Goal: Information Seeking & Learning: Learn about a topic

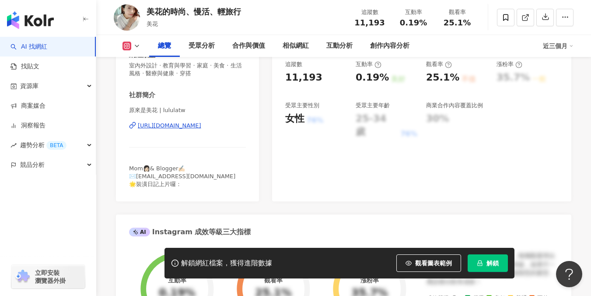
scroll to position [144, 0]
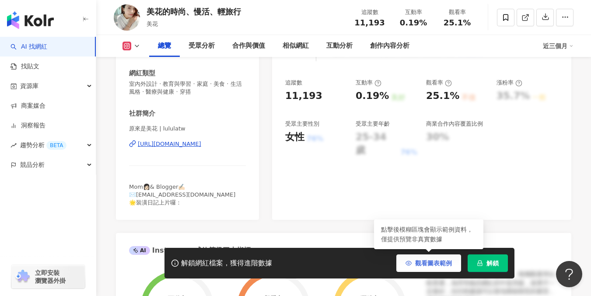
click at [411, 266] on button "觀看圖表範例" at bounding box center [429, 263] width 65 height 18
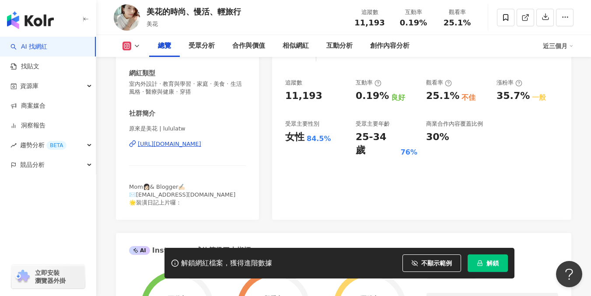
scroll to position [116, 0]
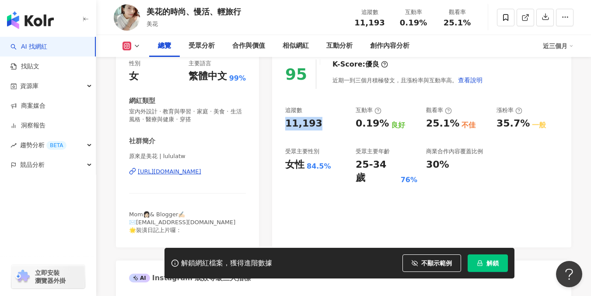
drag, startPoint x: 286, startPoint y: 121, endPoint x: 316, endPoint y: 125, distance: 30.9
click at [316, 125] on div "11,193" at bounding box center [316, 124] width 62 height 14
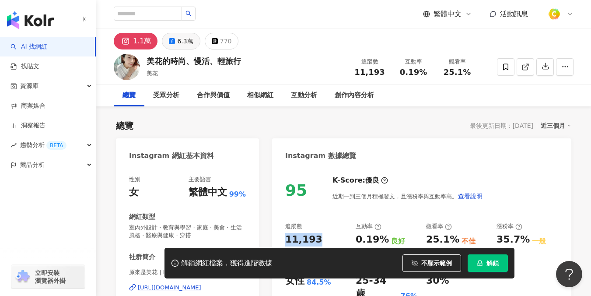
click at [169, 41] on icon at bounding box center [172, 41] width 6 height 6
click at [190, 39] on div "6.3萬" at bounding box center [185, 41] width 16 height 12
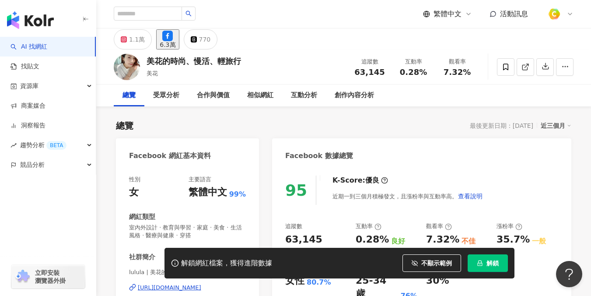
scroll to position [26, 0]
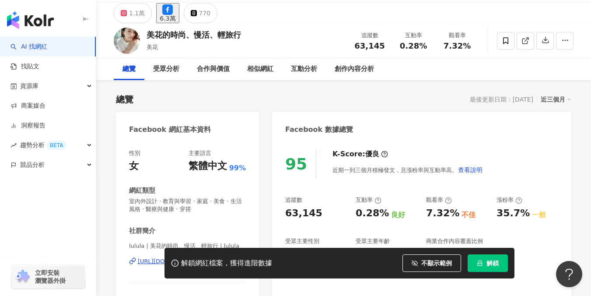
click at [322, 207] on div "63,145" at bounding box center [316, 214] width 62 height 14
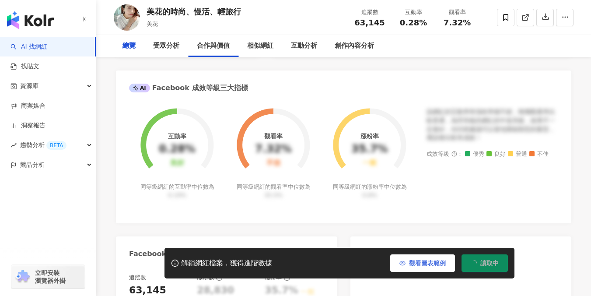
scroll to position [54, 0]
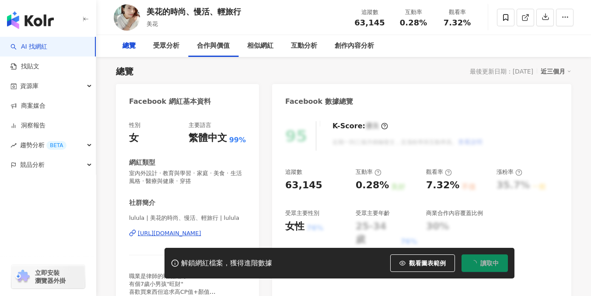
click at [410, 255] on button "觀看圖表範例" at bounding box center [422, 263] width 65 height 18
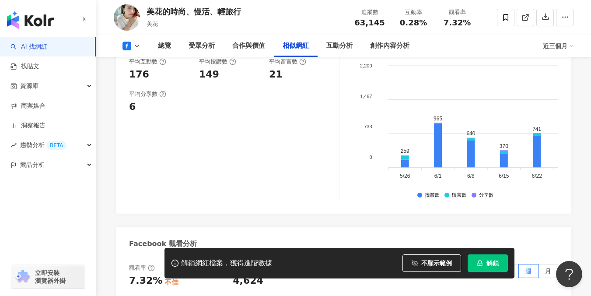
scroll to position [1240, 0]
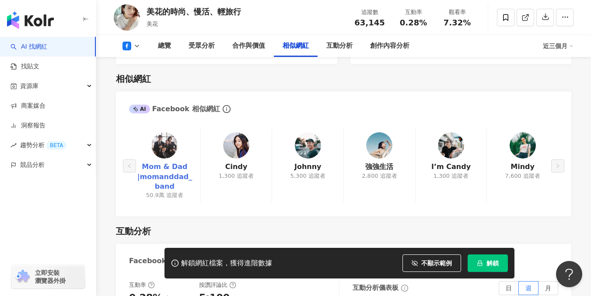
click at [179, 168] on link "Mom & Dad |momanddad_band" at bounding box center [164, 176] width 57 height 29
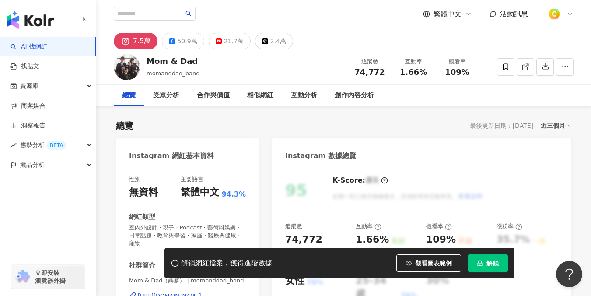
scroll to position [140, 0]
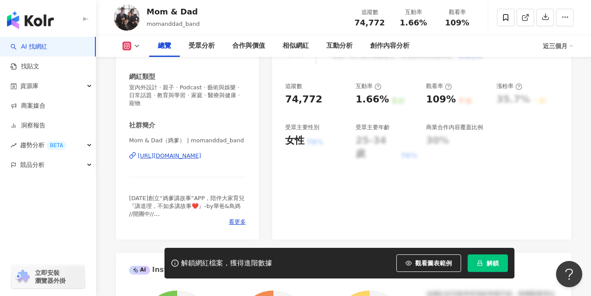
click at [201, 152] on div "https://www.instagram.com/momanddad_band/" at bounding box center [169, 156] width 63 height 8
click at [406, 260] on icon "button" at bounding box center [409, 263] width 6 height 6
